Goal: Transaction & Acquisition: Register for event/course

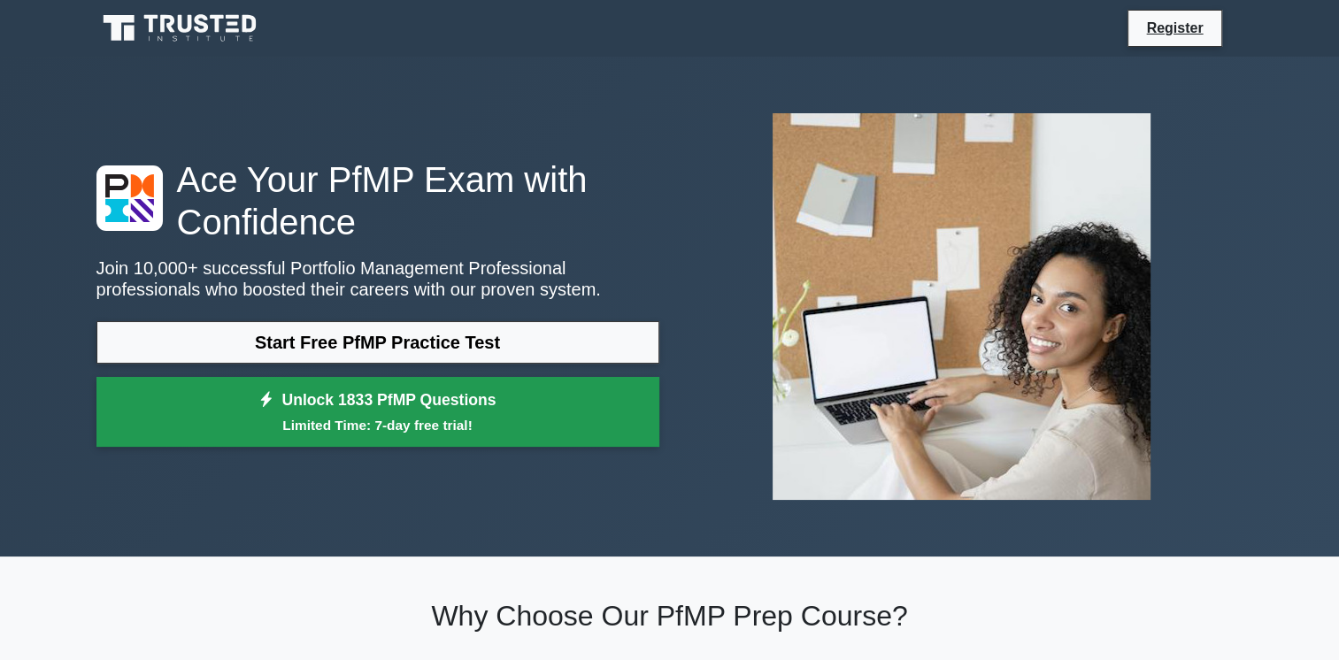
click at [405, 394] on link "Unlock 1833 PfMP Questions Limited Time: 7-day free trial!" at bounding box center [377, 412] width 563 height 71
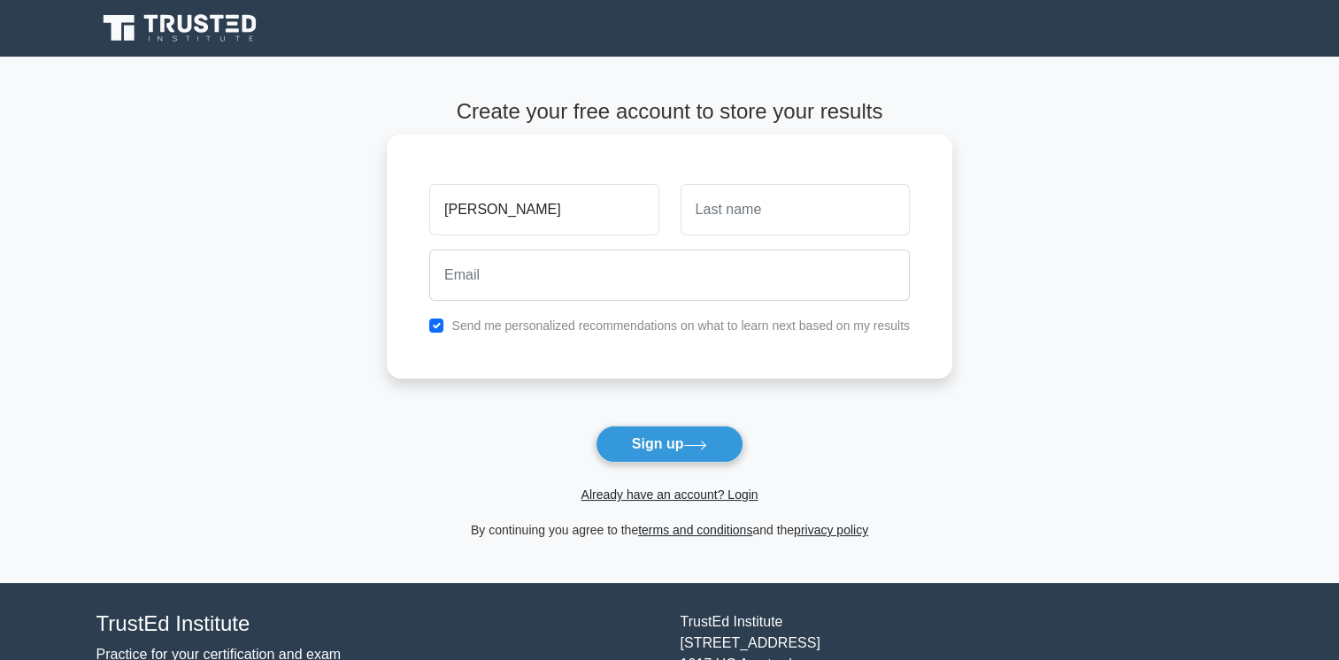
type input "[PERSON_NAME]"
click at [712, 216] on input "text" at bounding box center [795, 209] width 229 height 51
type input "Gichuhi"
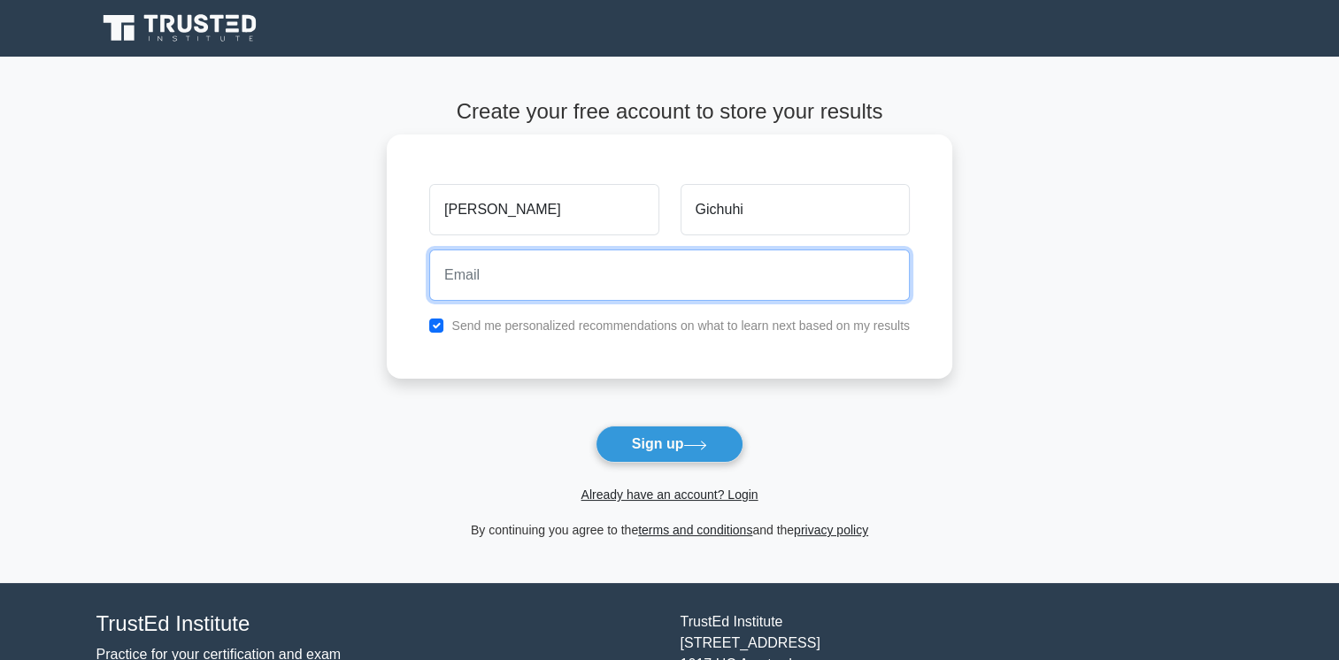
click at [467, 273] on input "email" at bounding box center [669, 275] width 481 height 51
type input "[EMAIL_ADDRESS][DOMAIN_NAME]"
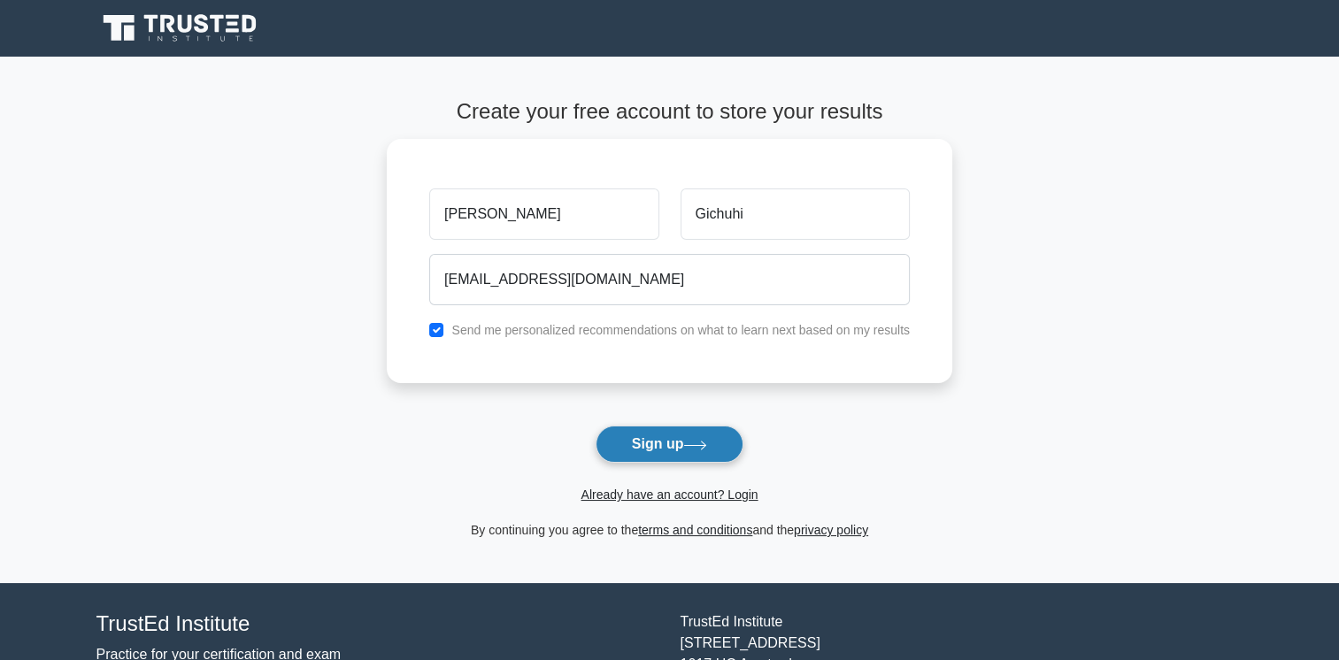
click at [657, 444] on button "Sign up" at bounding box center [670, 444] width 149 height 37
